Goal: Find specific page/section: Find specific page/section

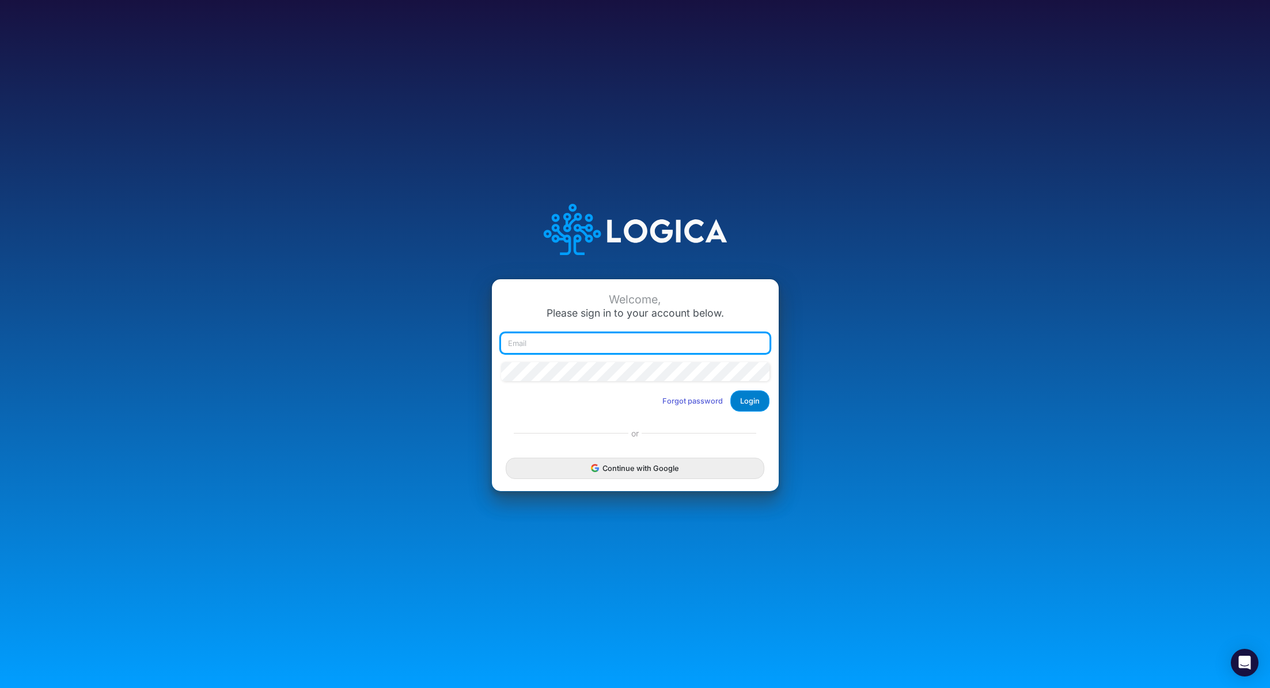
type input "[PERSON_NAME][EMAIL_ADDRESS][PERSON_NAME][DOMAIN_NAME]"
click at [747, 393] on button "Login" at bounding box center [750, 401] width 39 height 21
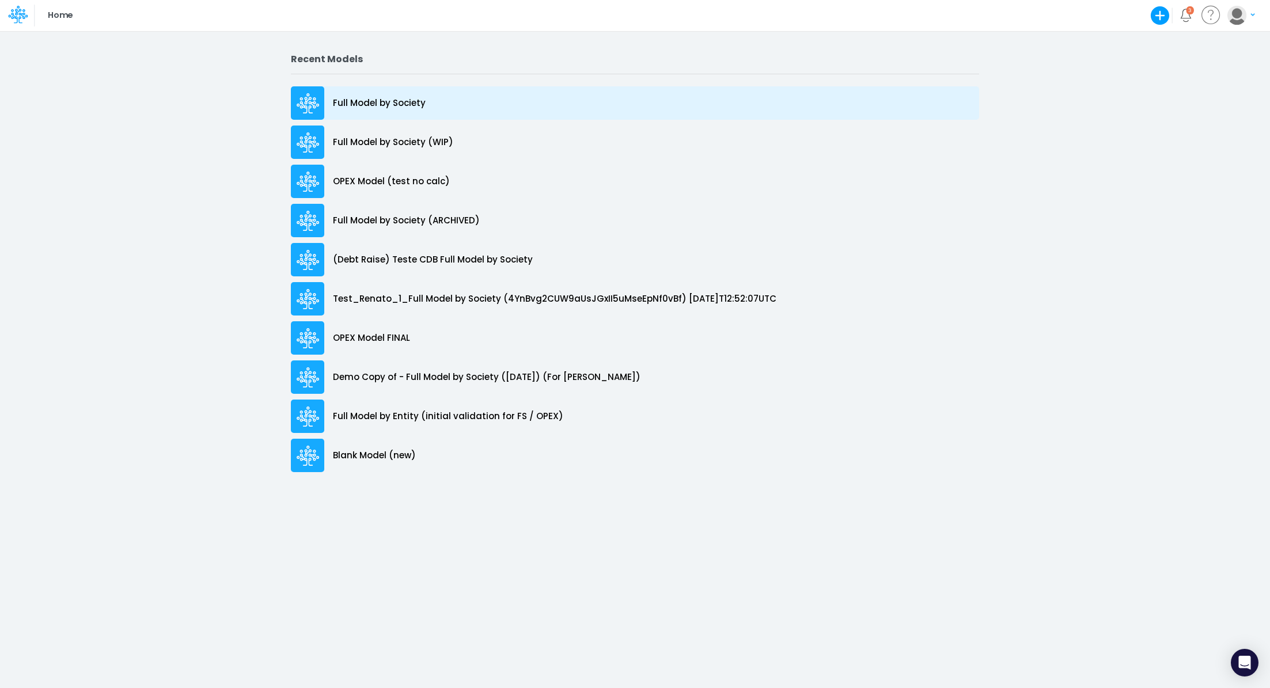
click at [387, 111] on div "Full Model by Society" at bounding box center [635, 102] width 688 height 33
